Goal: Browse casually

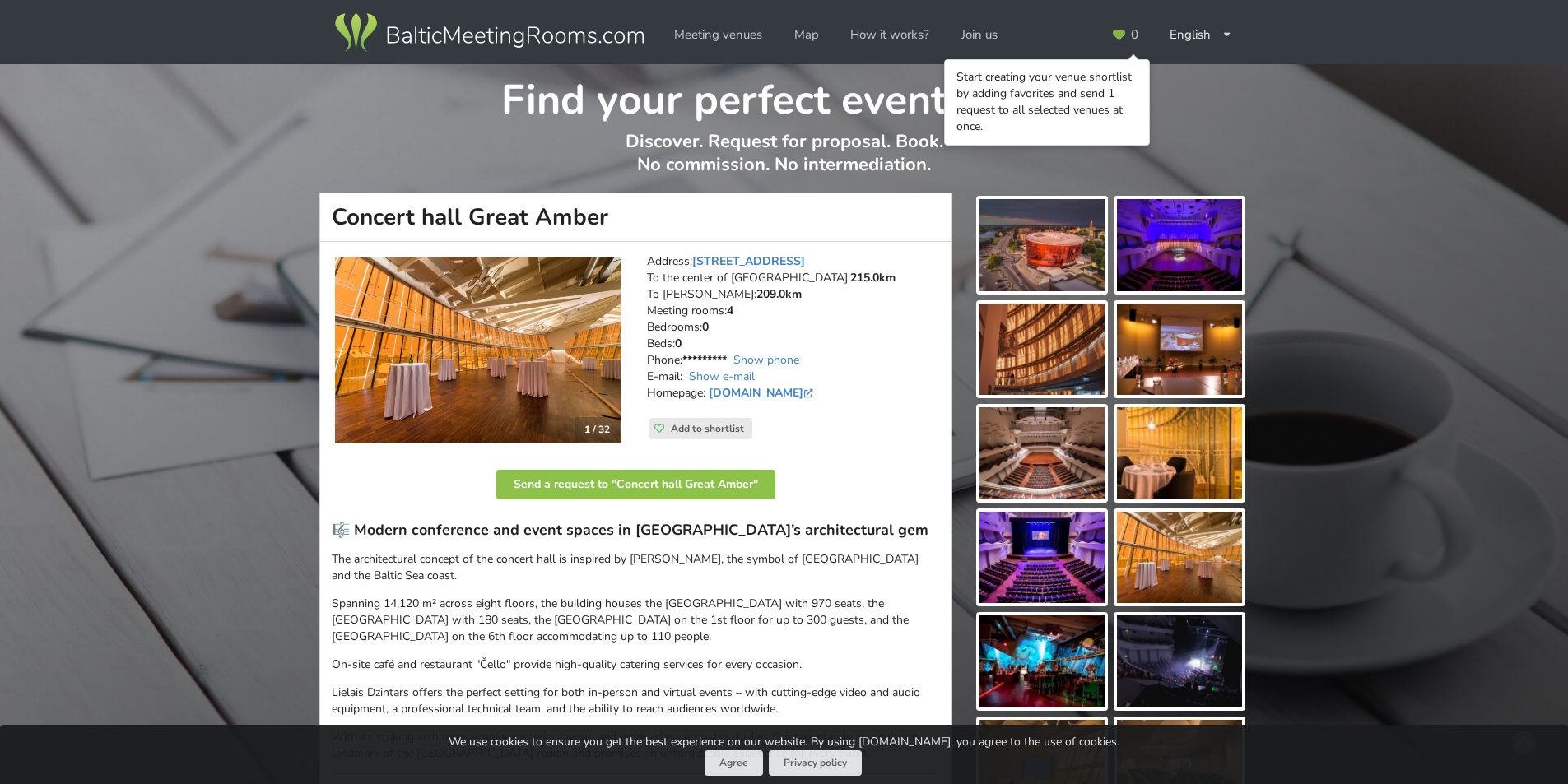
click at [521, 334] on img at bounding box center [477, 349] width 286 height 187
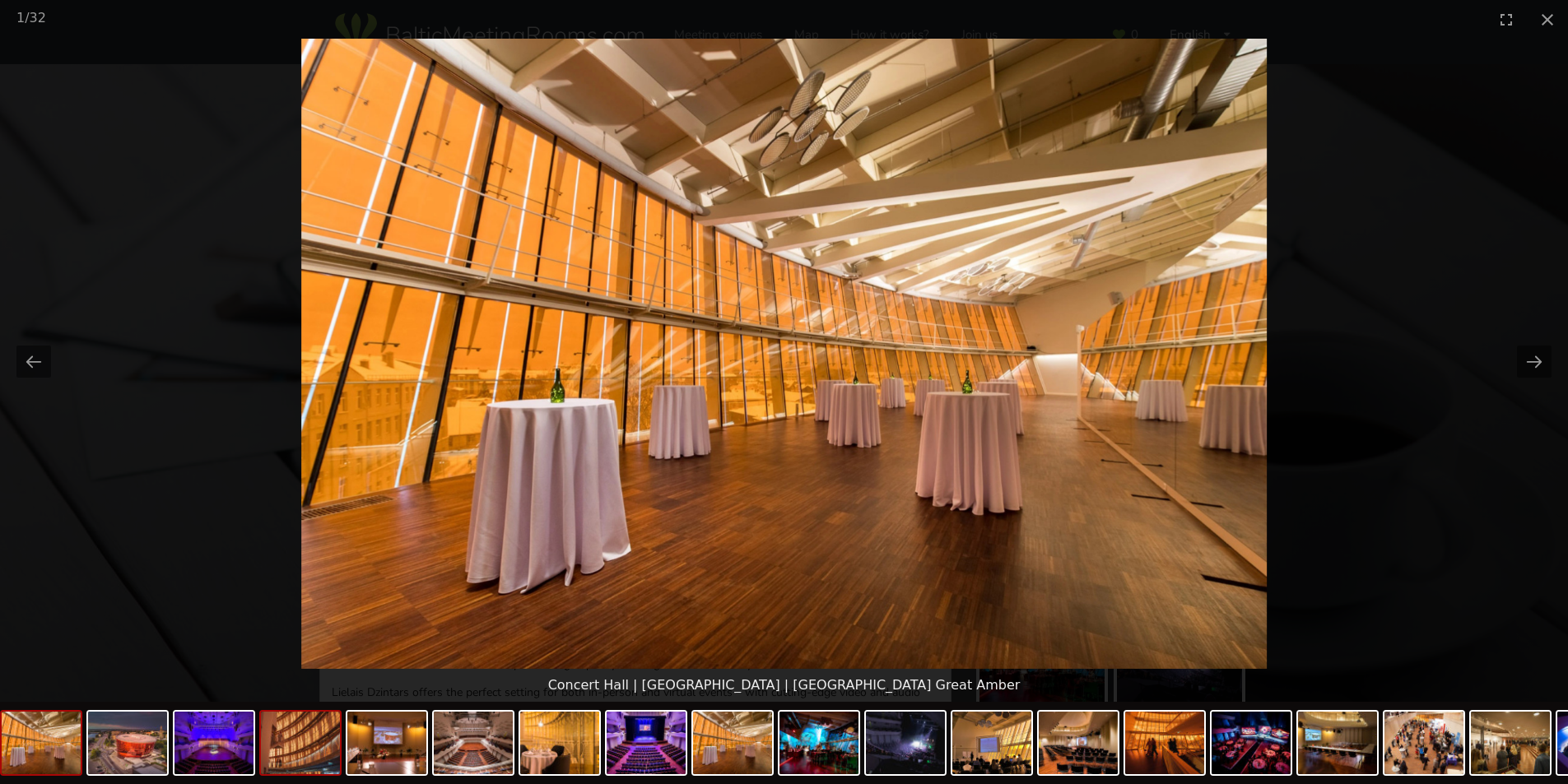
click at [292, 756] on img at bounding box center [301, 742] width 79 height 62
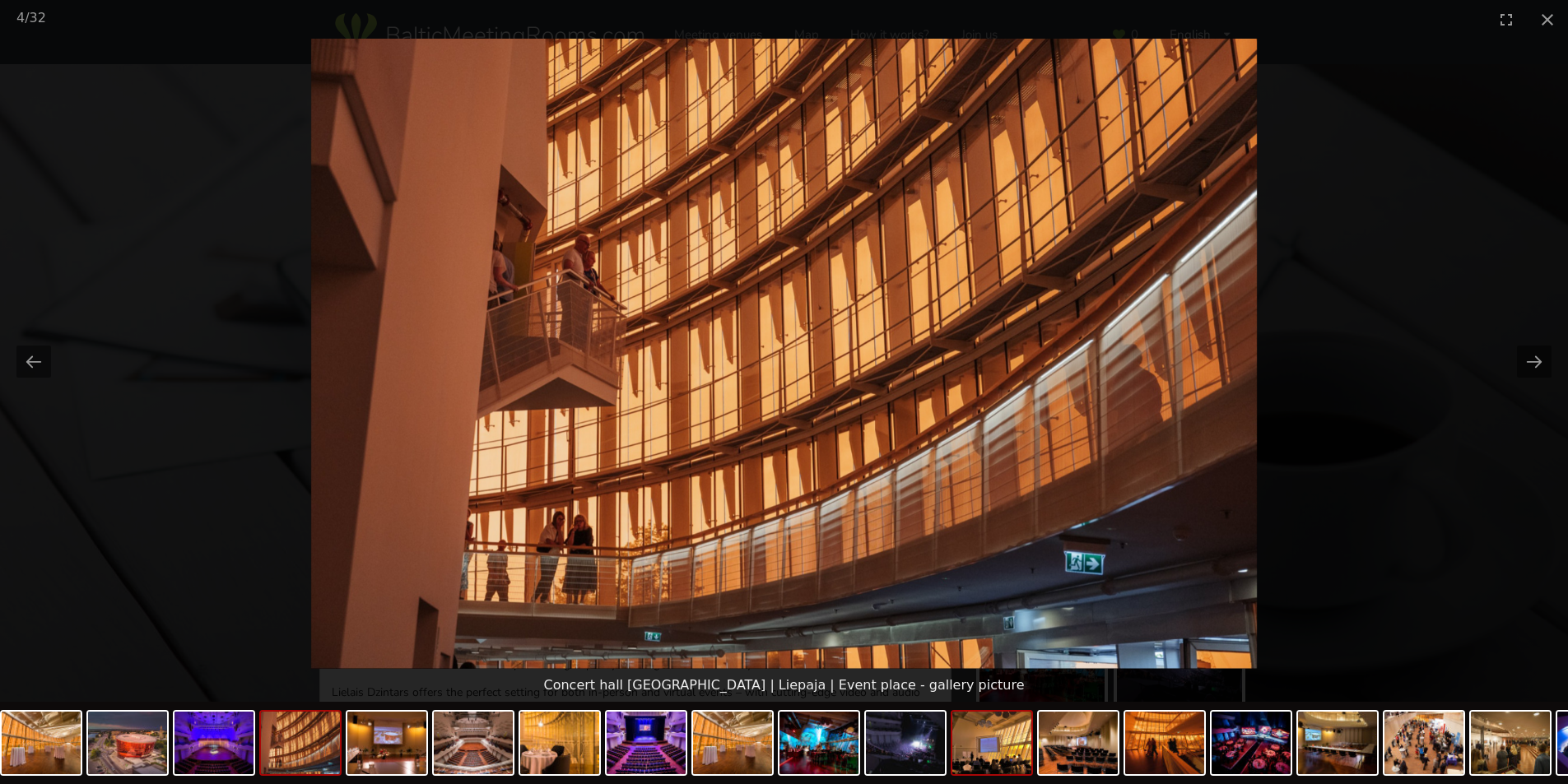
click at [980, 748] on img at bounding box center [992, 742] width 79 height 62
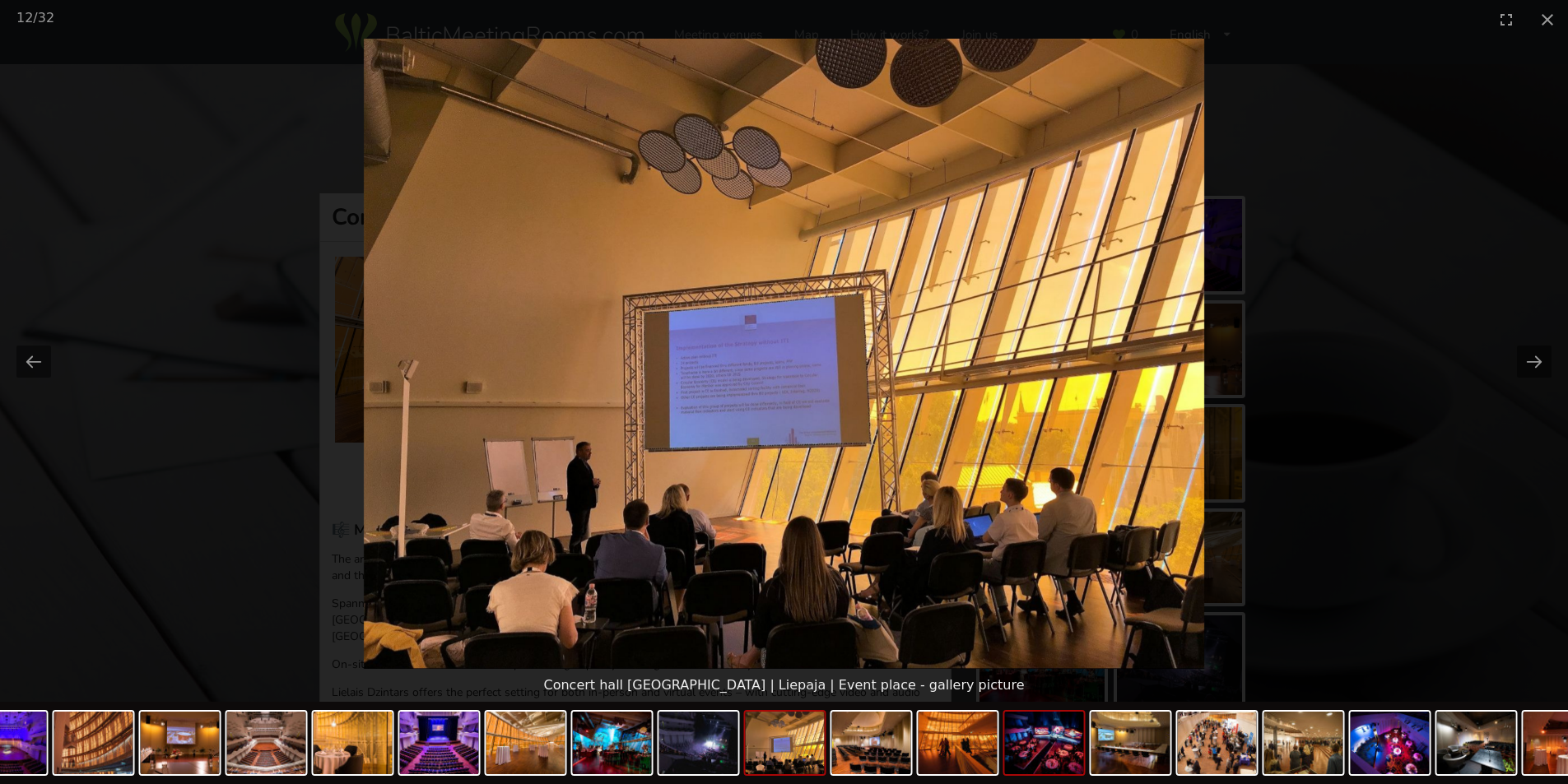
click at [1048, 754] on img at bounding box center [1044, 742] width 79 height 62
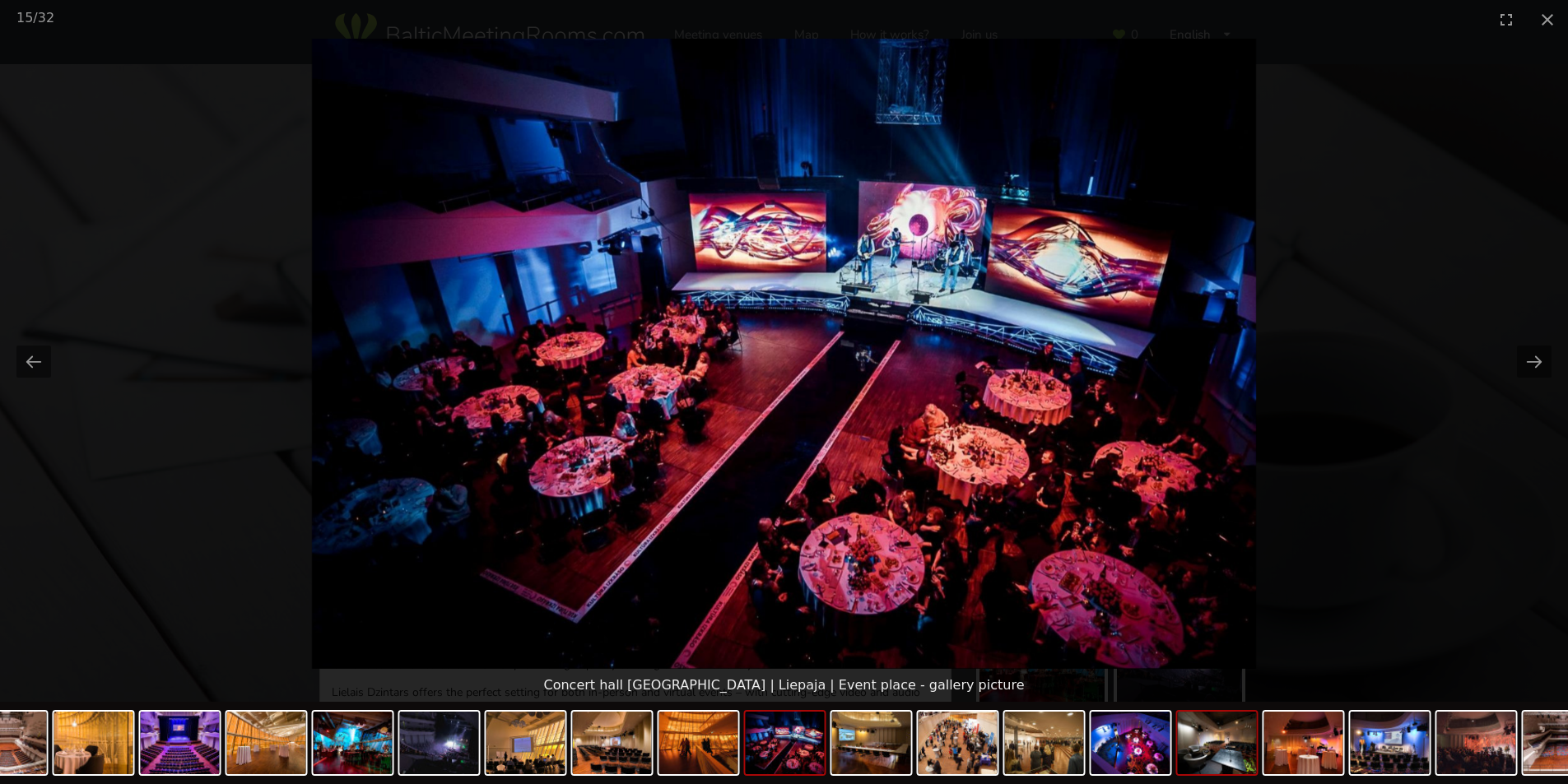
click at [1242, 750] on img at bounding box center [1218, 742] width 79 height 62
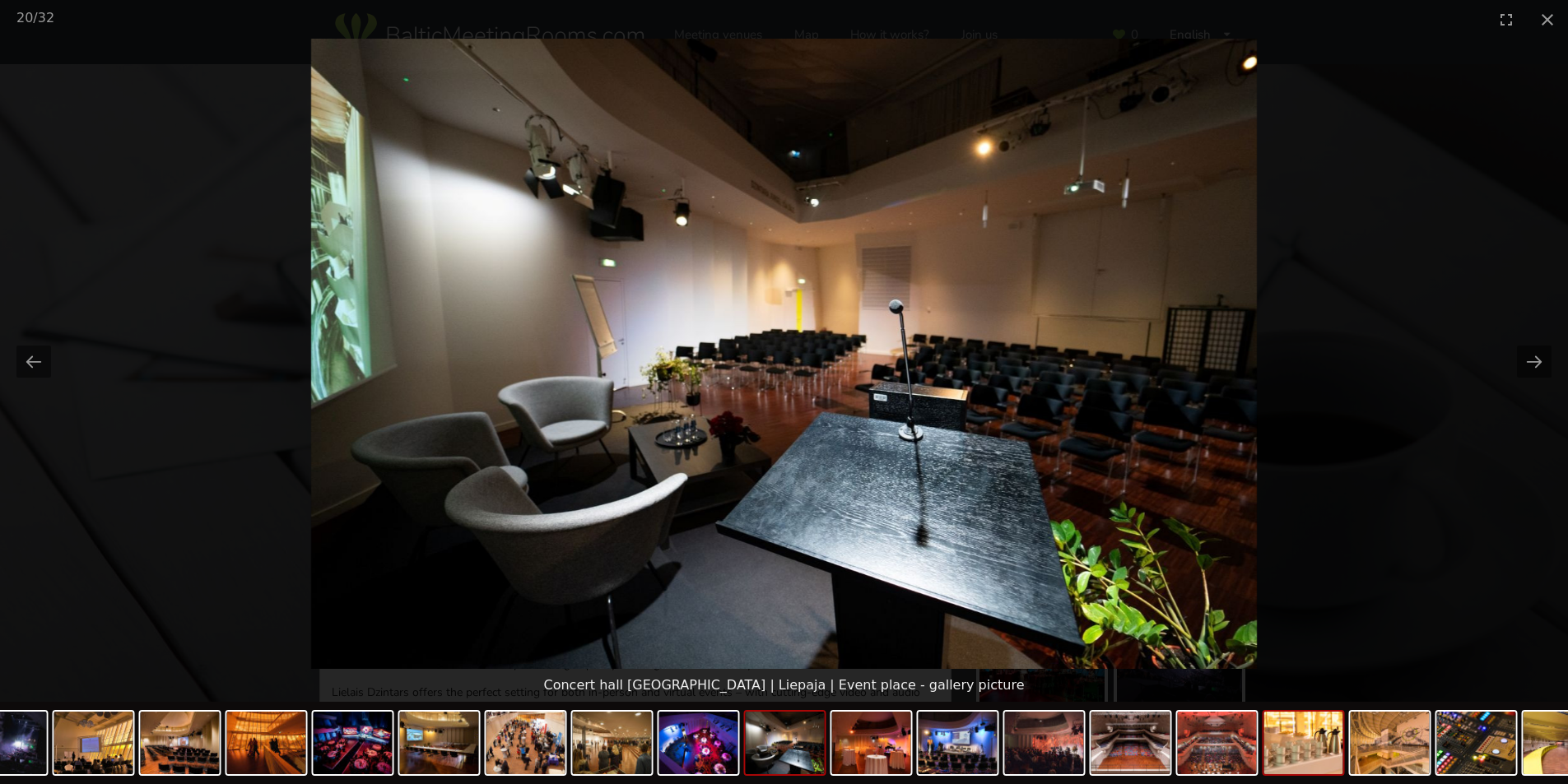
click at [1338, 740] on img at bounding box center [1304, 742] width 79 height 62
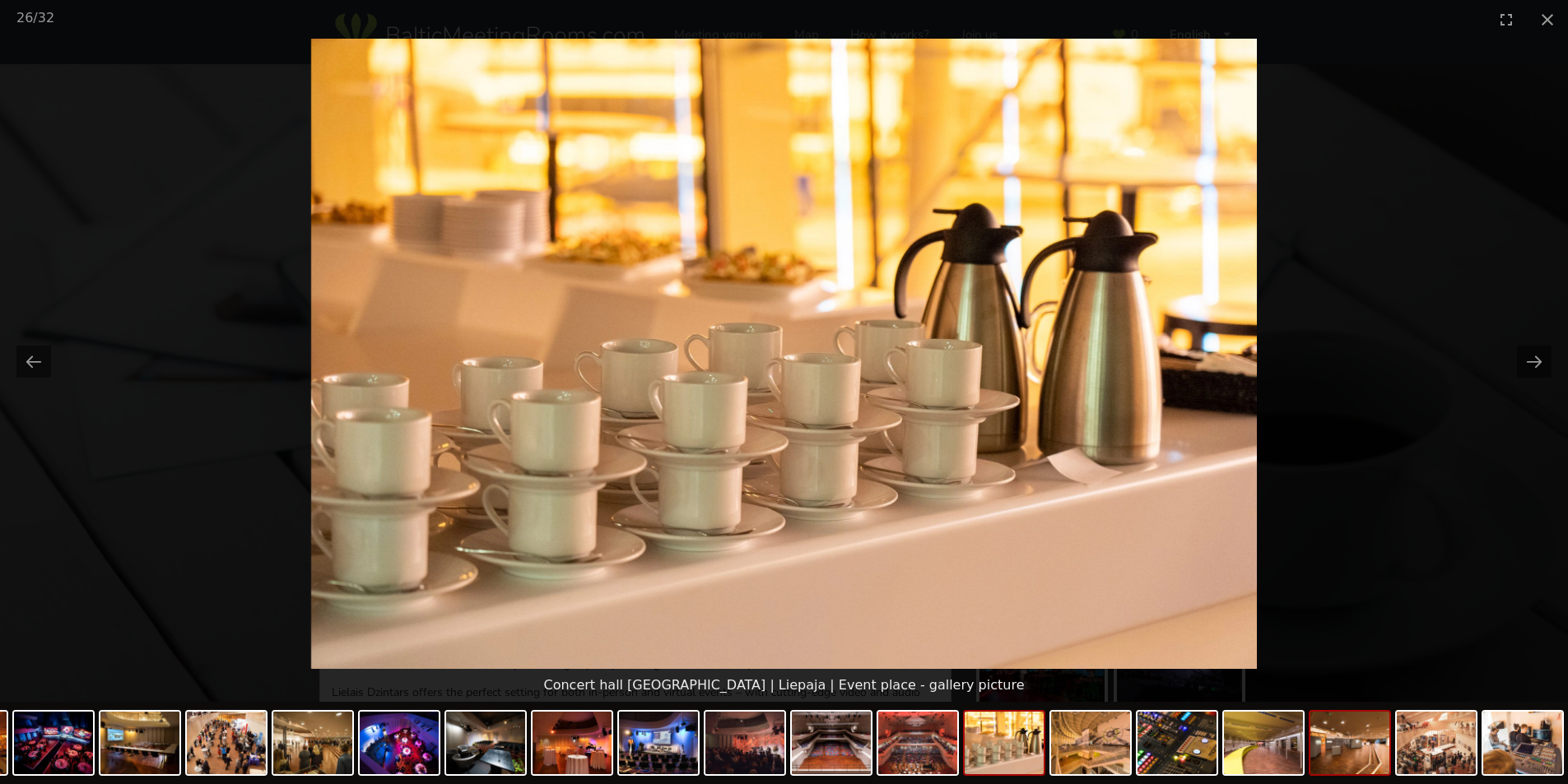
click at [1358, 745] on img at bounding box center [1350, 742] width 79 height 62
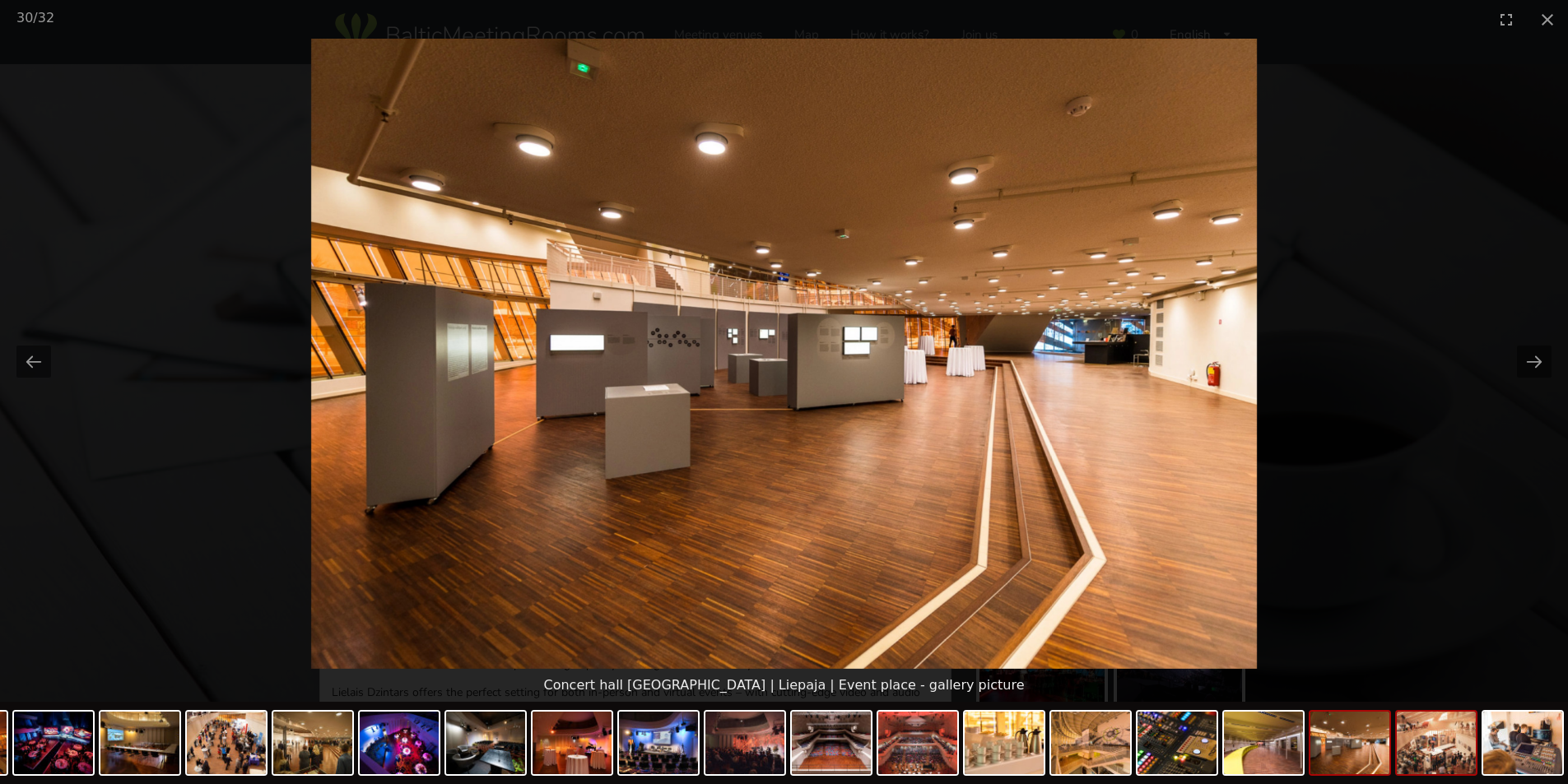
click at [1459, 754] on img at bounding box center [1436, 742] width 79 height 62
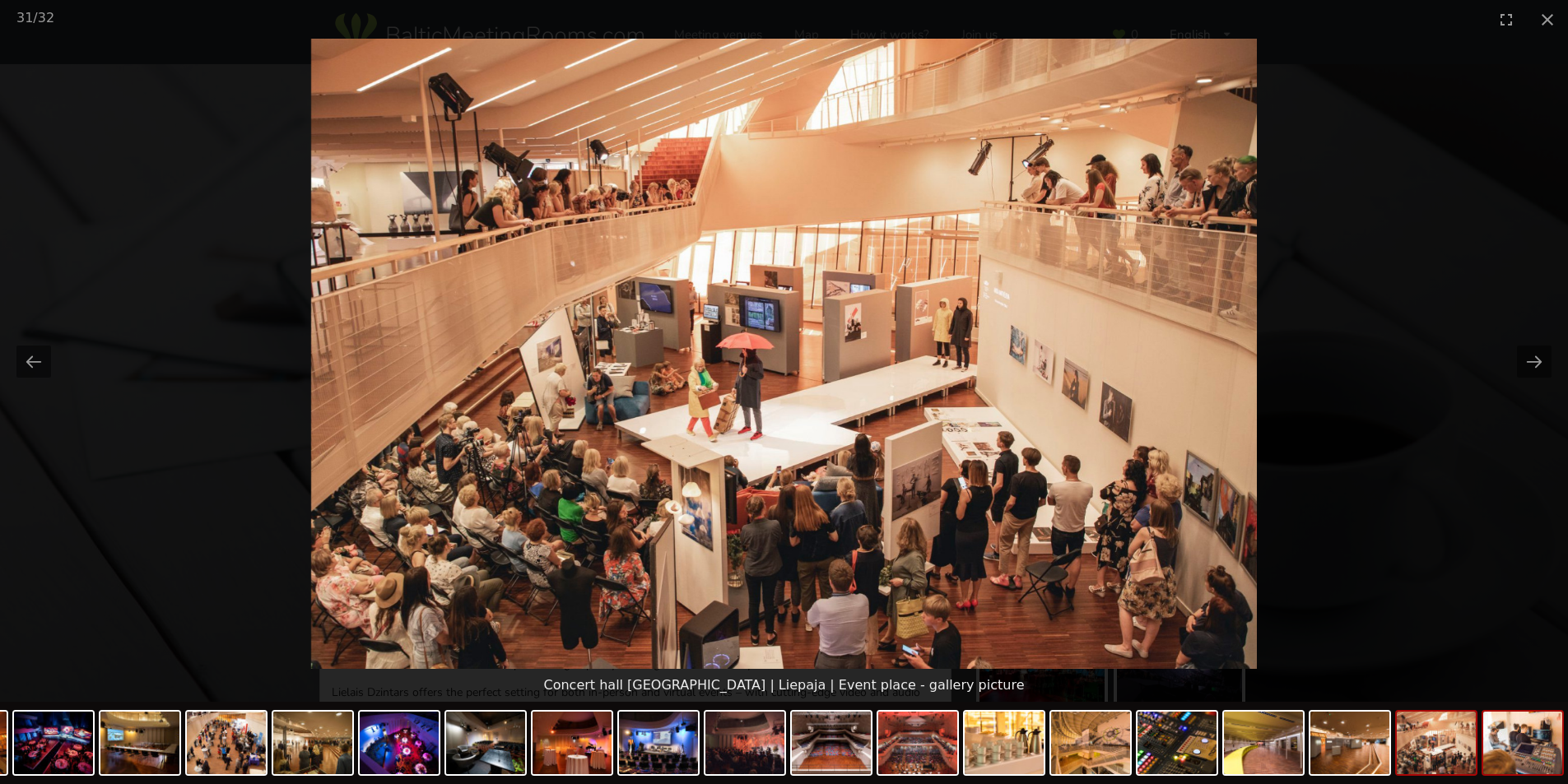
click at [1504, 755] on img at bounding box center [1522, 742] width 79 height 62
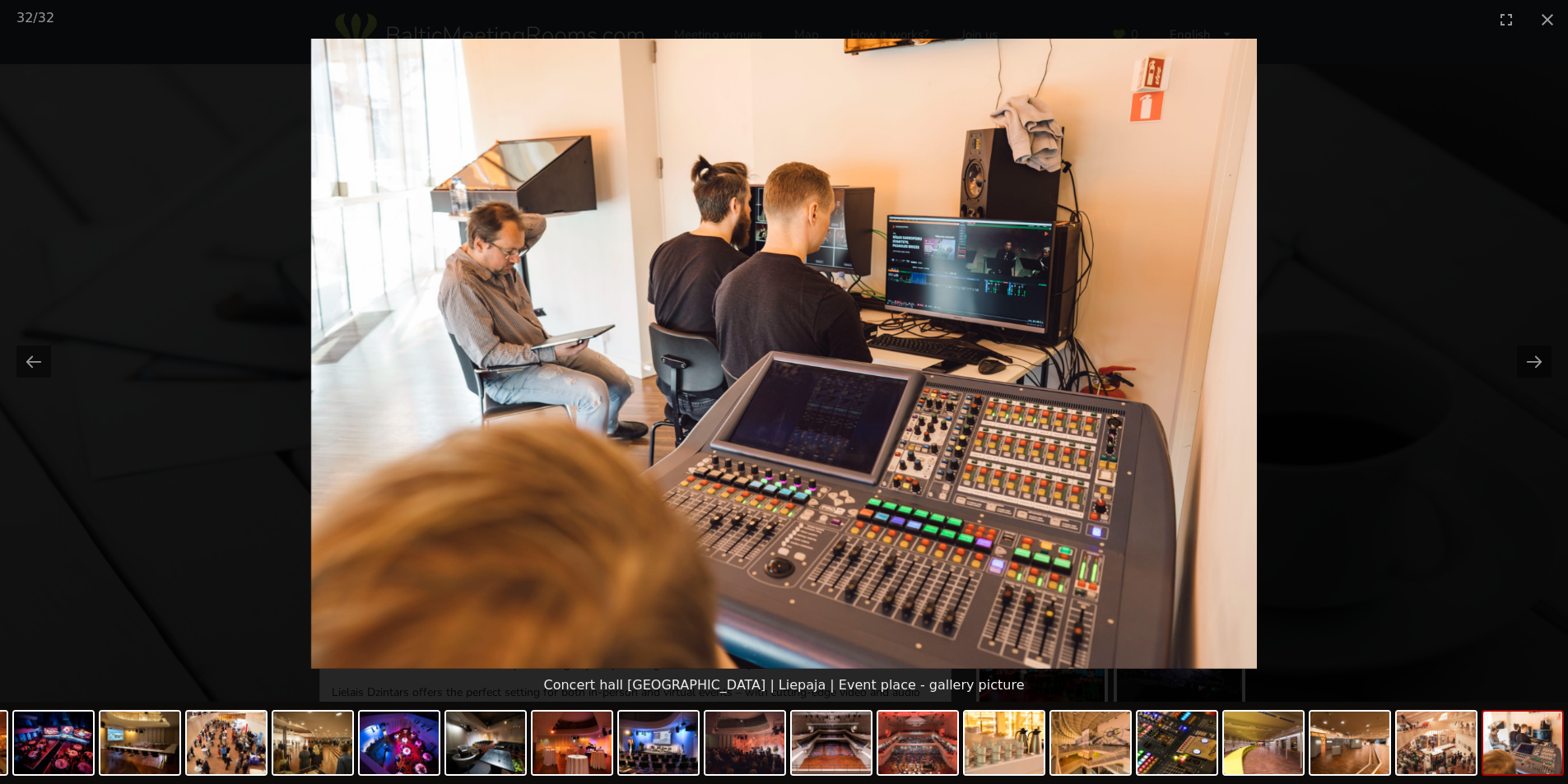
click at [1527, 755] on img at bounding box center [1522, 742] width 79 height 62
